Goal: Task Accomplishment & Management: Manage account settings

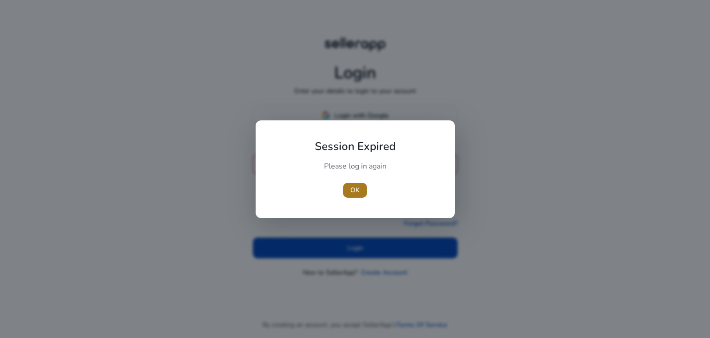
click at [357, 193] on span "OK" at bounding box center [354, 190] width 9 height 10
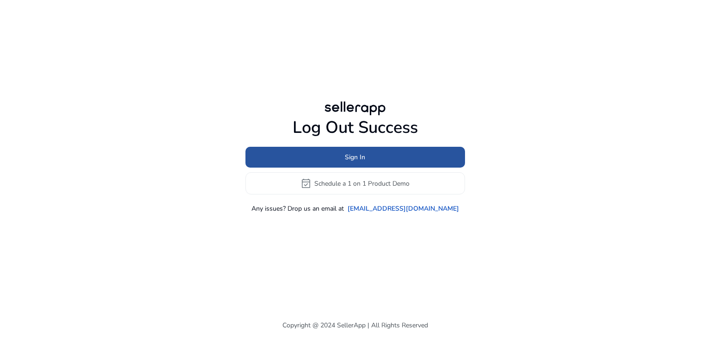
click at [366, 160] on span at bounding box center [356, 157] width 220 height 22
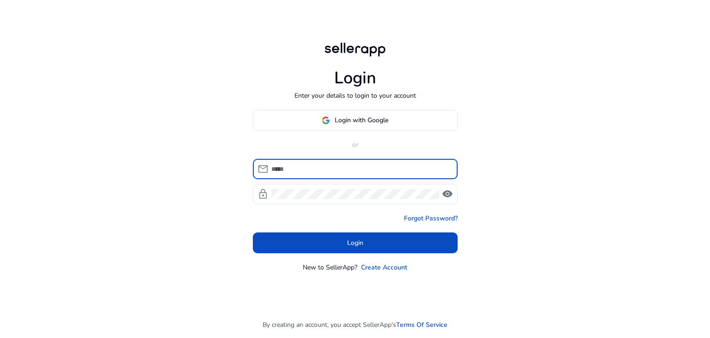
click at [303, 169] on input at bounding box center [360, 169] width 179 height 10
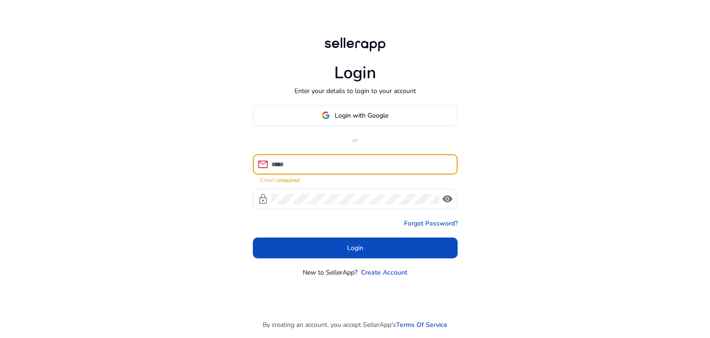
type input "**********"
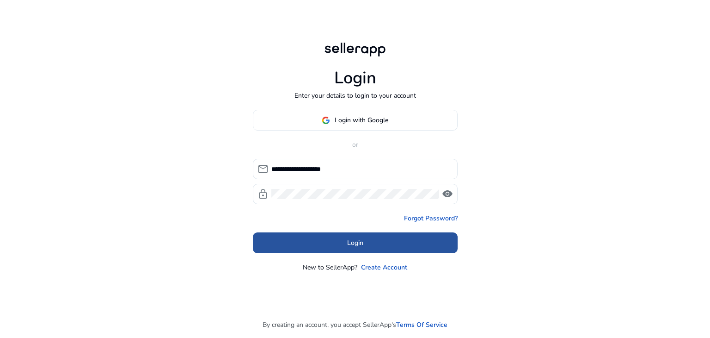
click at [362, 238] on span "Login" at bounding box center [355, 243] width 16 height 10
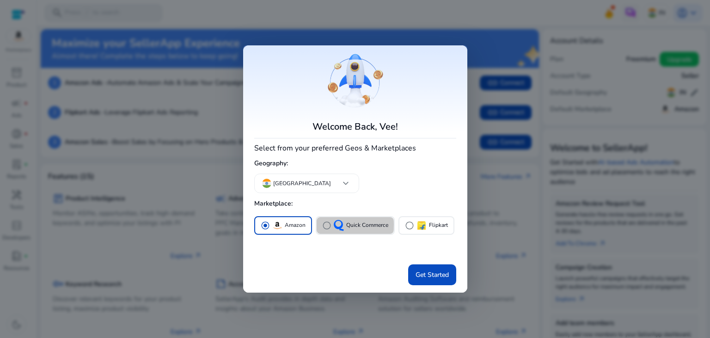
click at [322, 224] on span "radio_button_unchecked" at bounding box center [326, 225] width 9 height 9
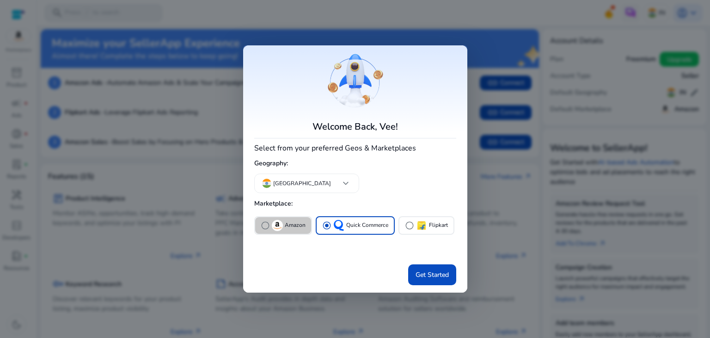
click at [283, 222] on div "radio_button_unchecked Amazon" at bounding box center [283, 225] width 45 height 11
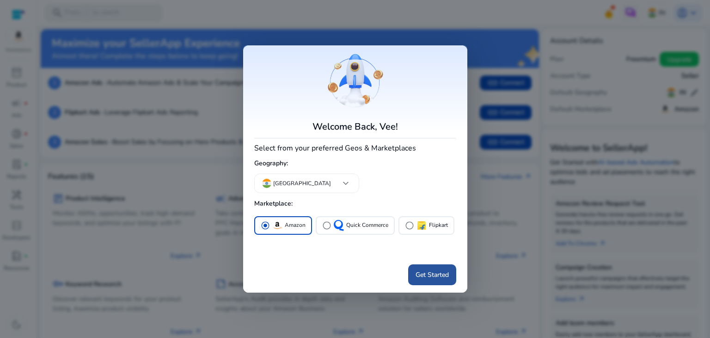
click at [429, 276] on span "Get Started" at bounding box center [432, 275] width 33 height 10
